Goal: Information Seeking & Learning: Learn about a topic

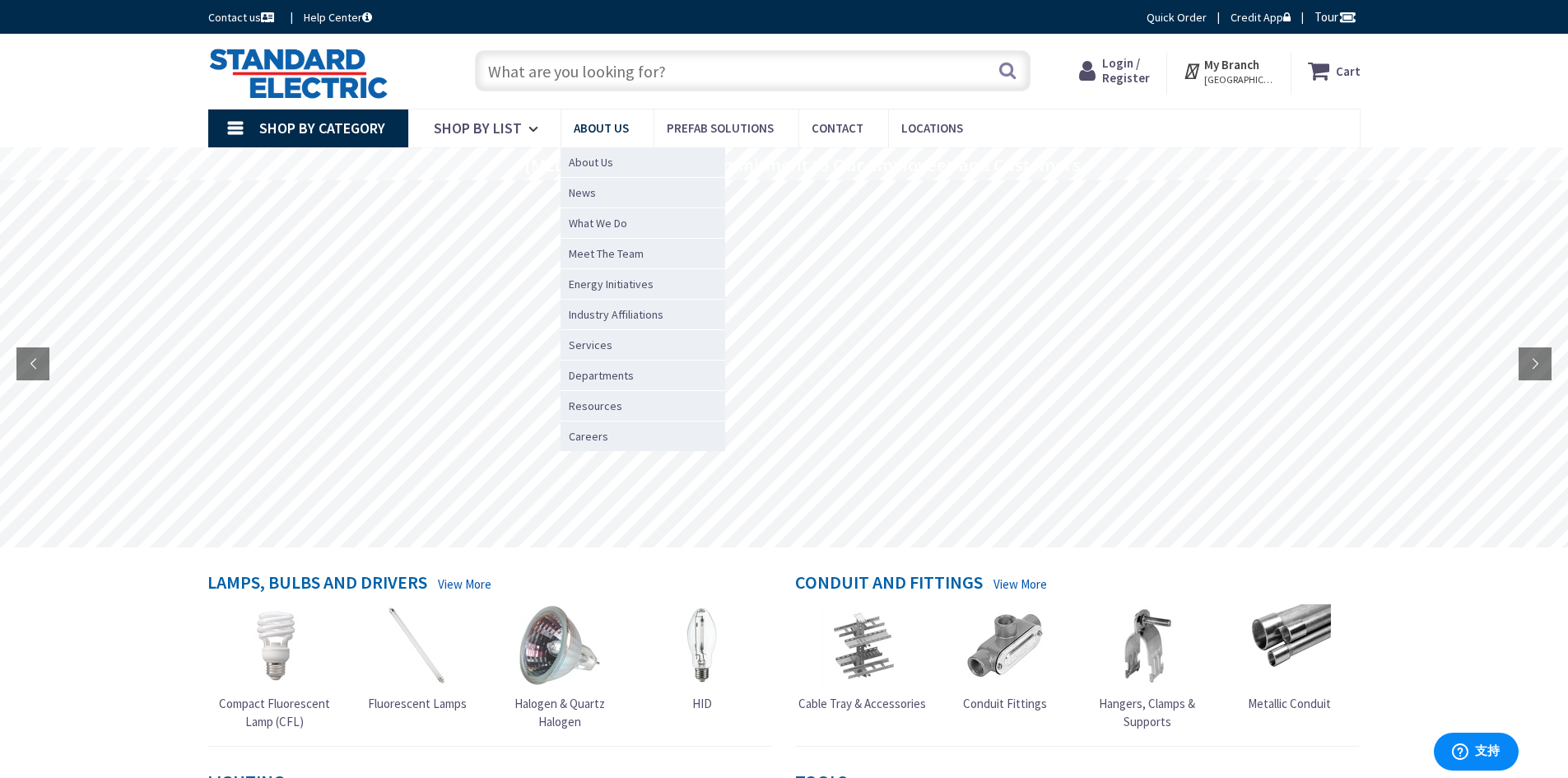
click at [588, 129] on span "About Us" at bounding box center [602, 128] width 55 height 16
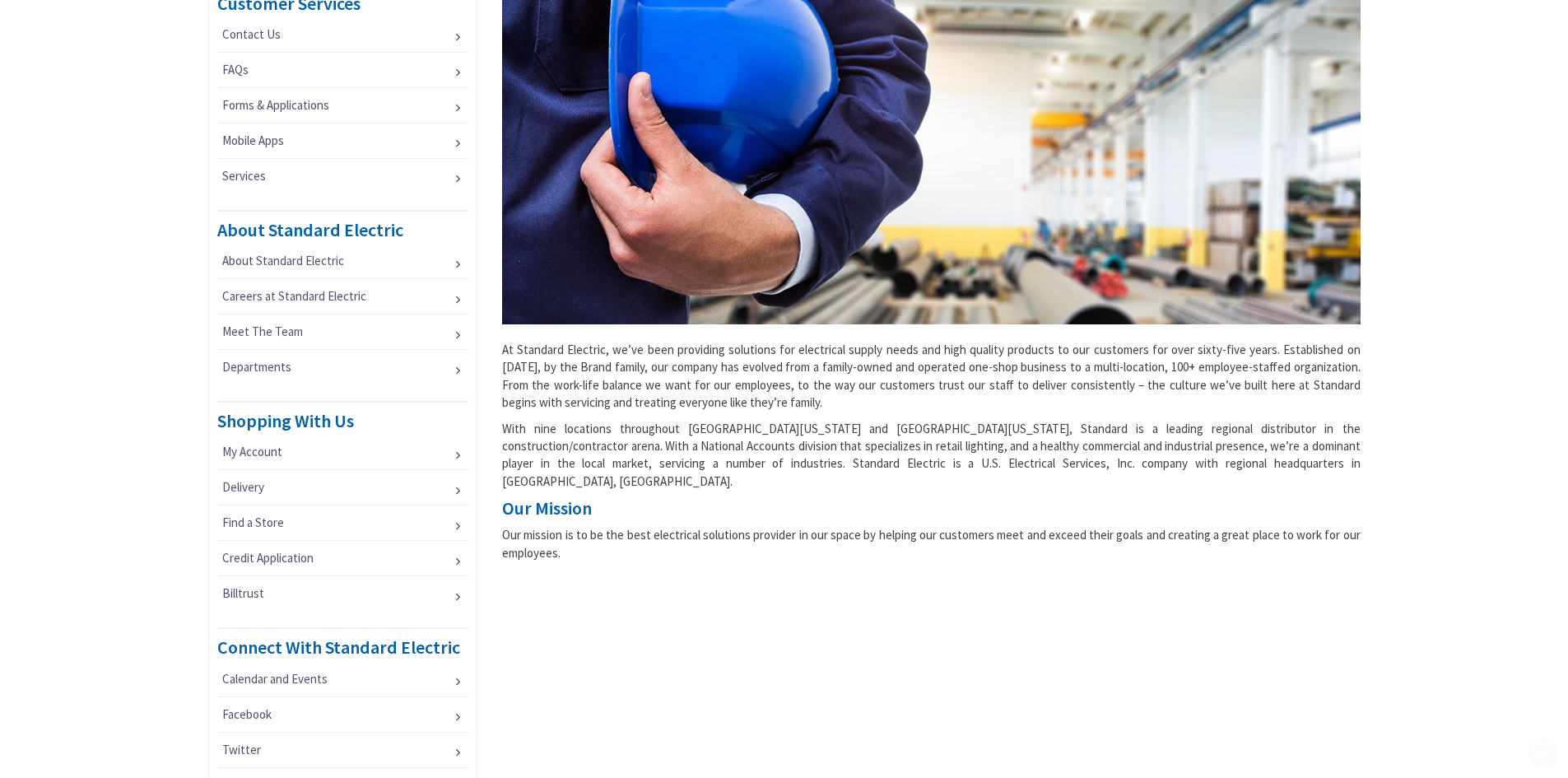
scroll to position [411, 0]
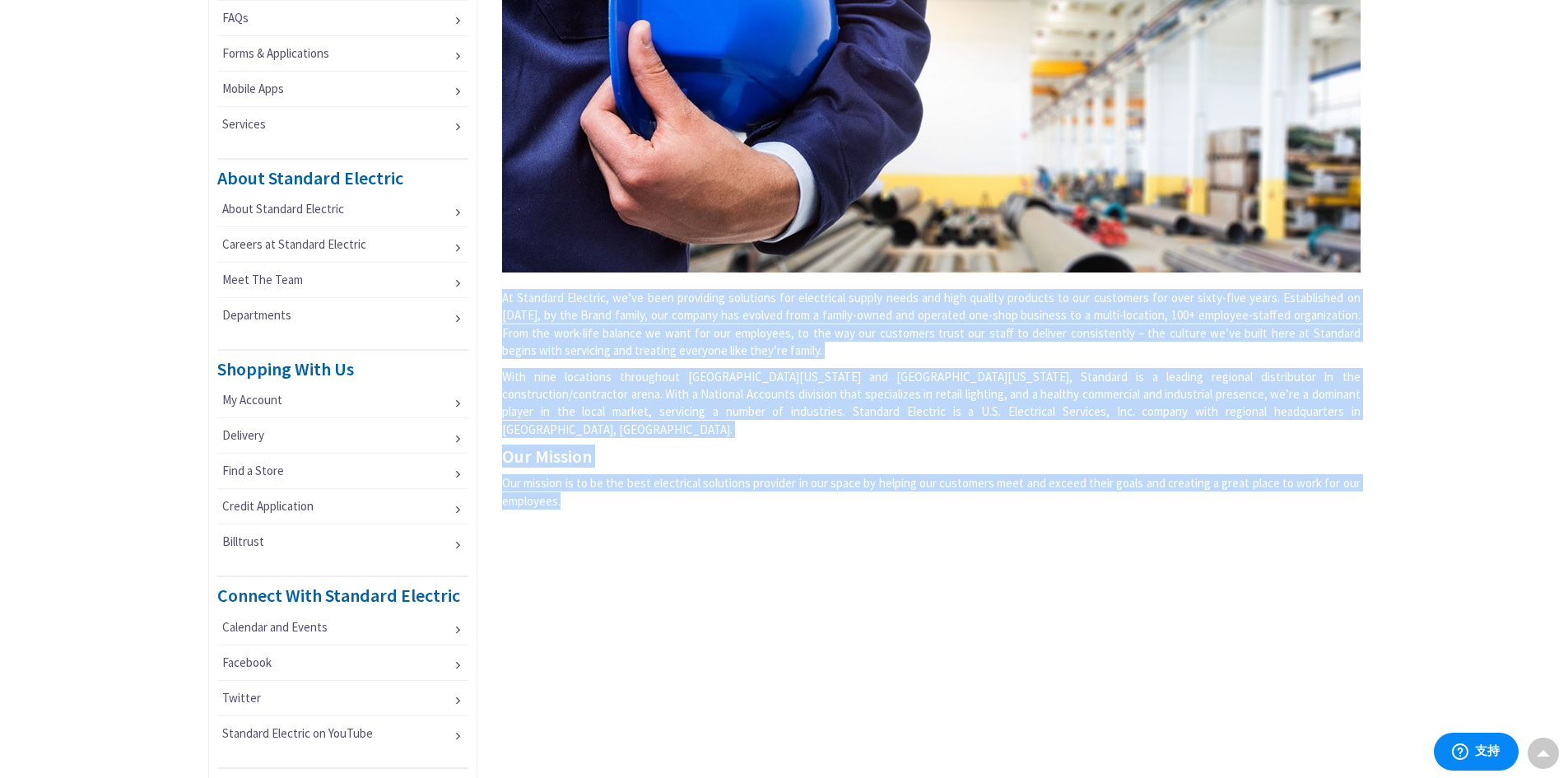
drag, startPoint x: 503, startPoint y: 298, endPoint x: 596, endPoint y: 484, distance: 208.0
click at [596, 484] on div "At Standard Electric, we’ve been providing solutions for electrical supply need…" at bounding box center [931, 203] width 883 height 630
